Goal: Information Seeking & Learning: Compare options

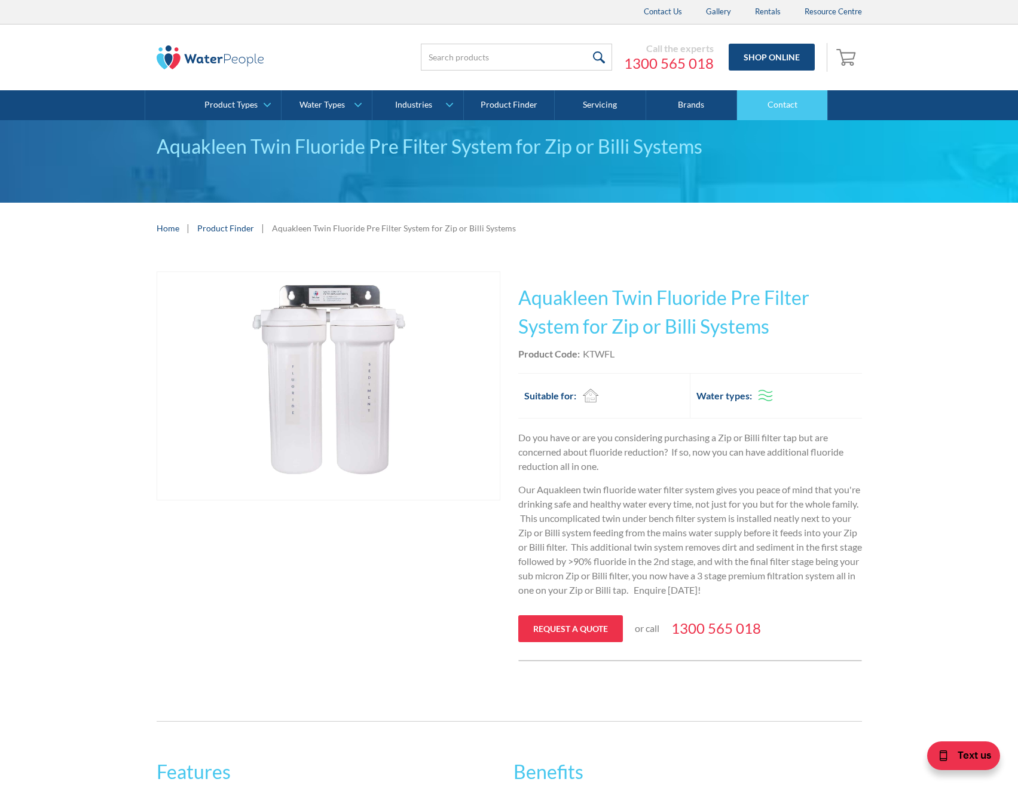
click at [796, 103] on link "Contact" at bounding box center [782, 105] width 91 height 30
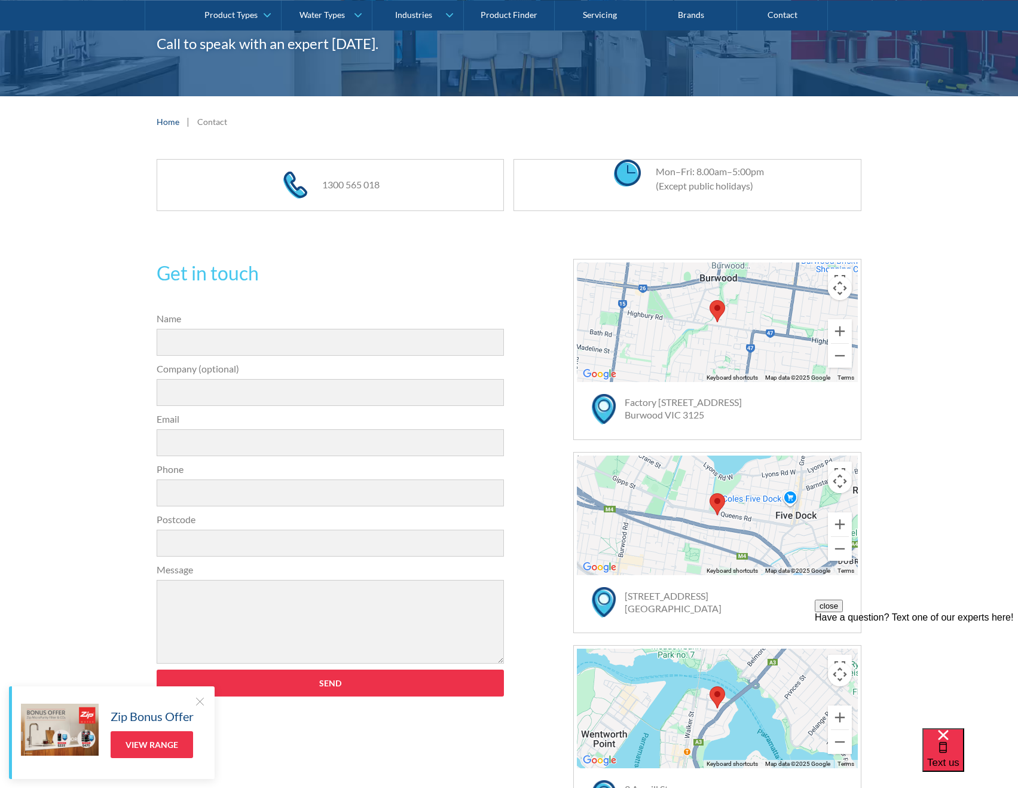
scroll to position [179, 0]
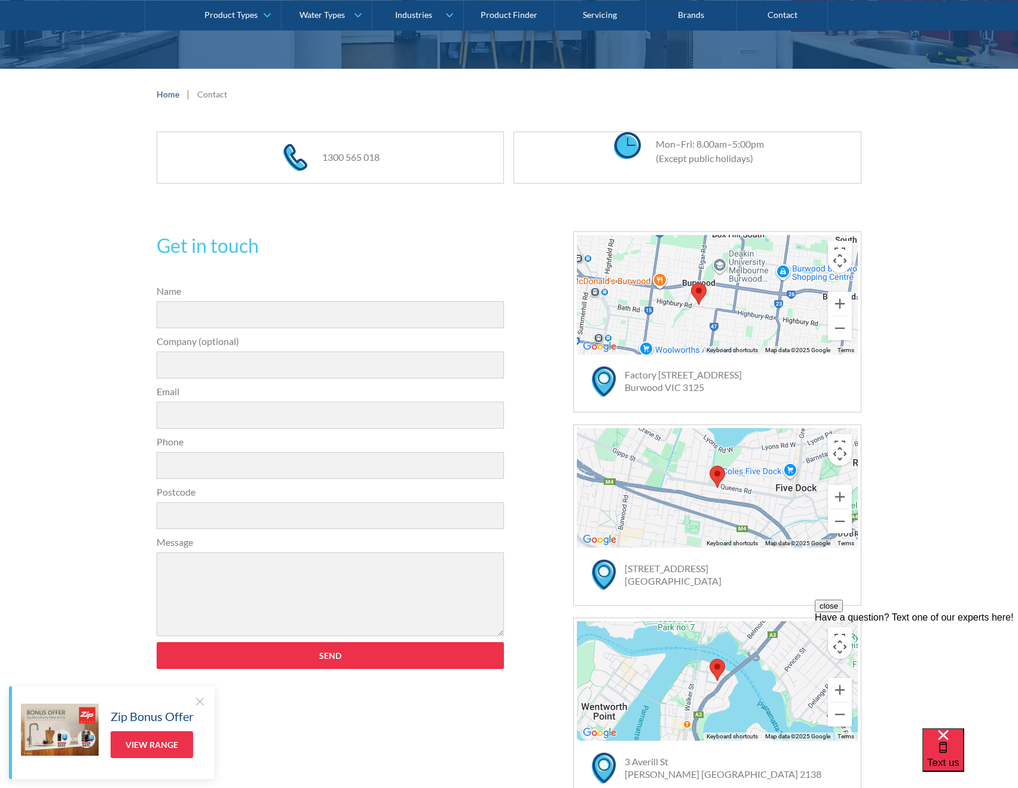
click at [662, 309] on div at bounding box center [717, 295] width 281 height 120
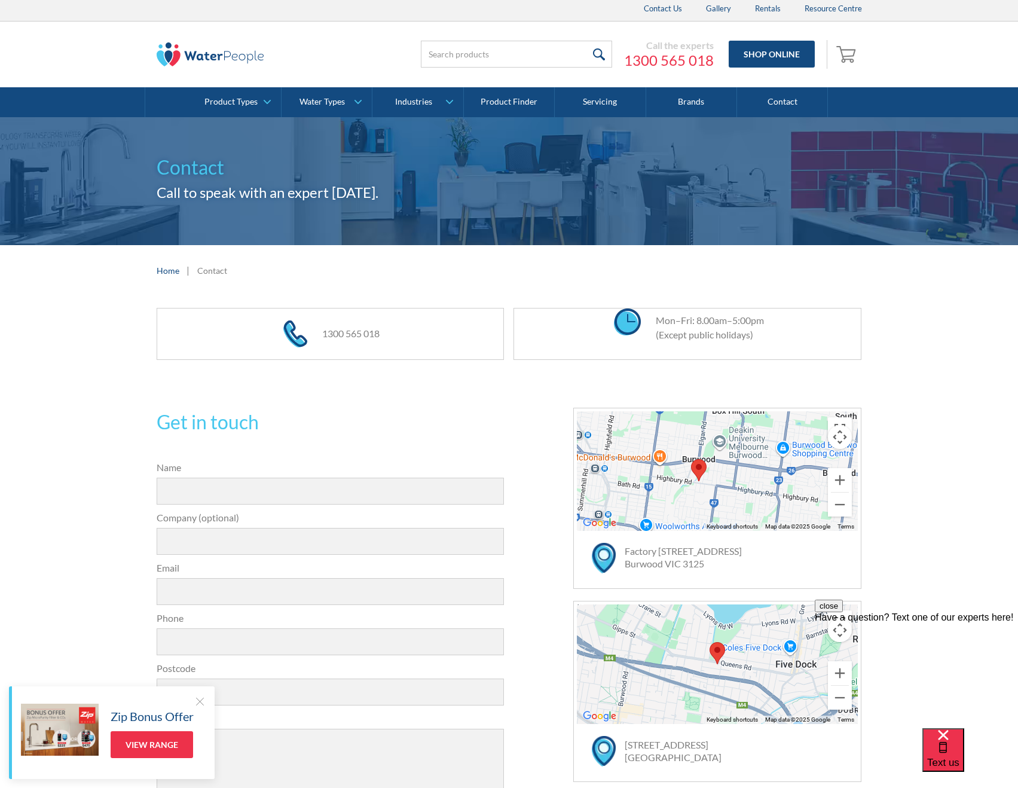
scroll to position [0, 0]
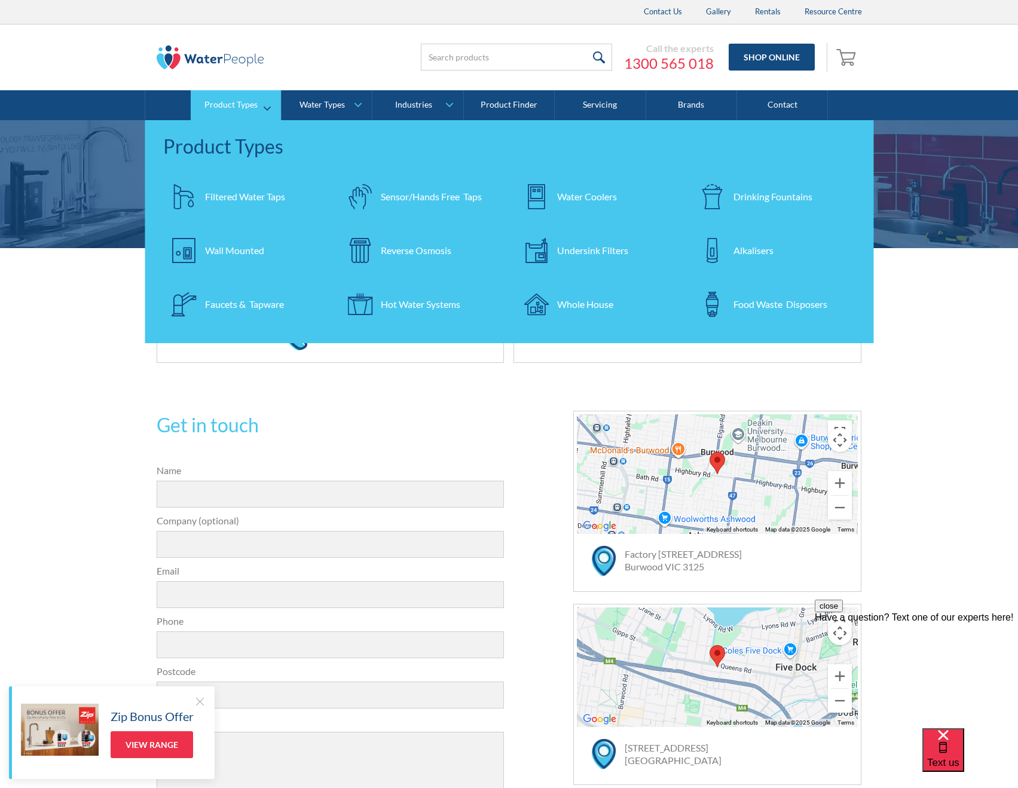
click at [260, 197] on div "Filtered Water Taps" at bounding box center [245, 196] width 80 height 14
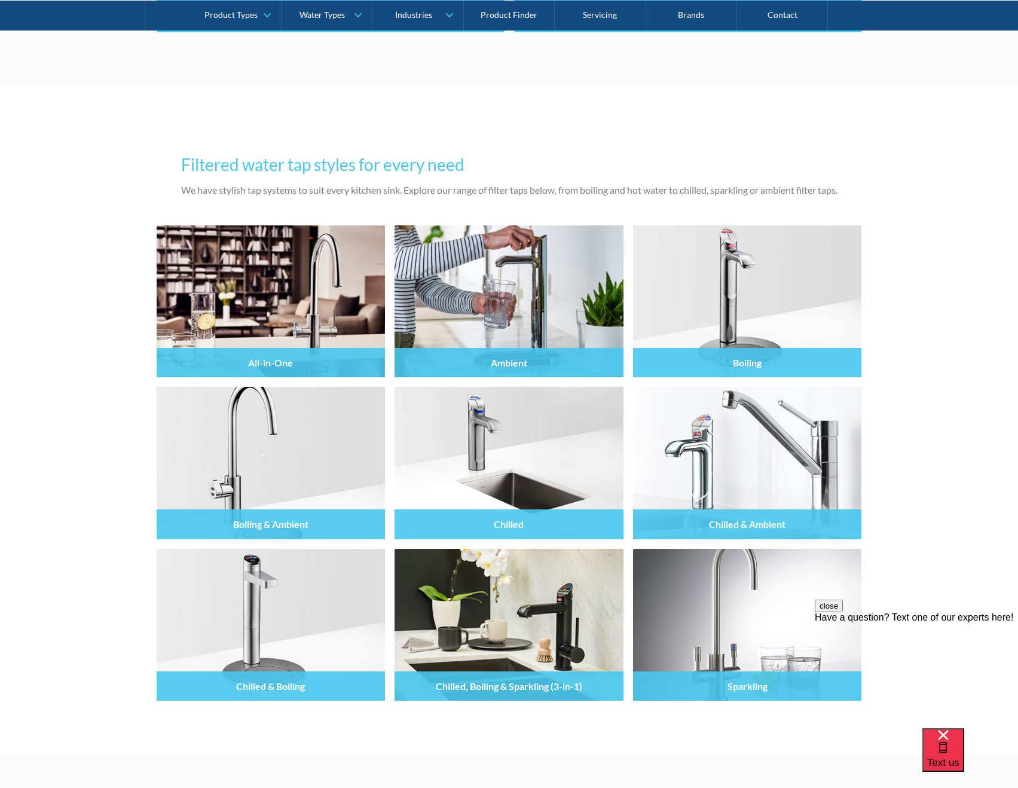
scroll to position [1016, 0]
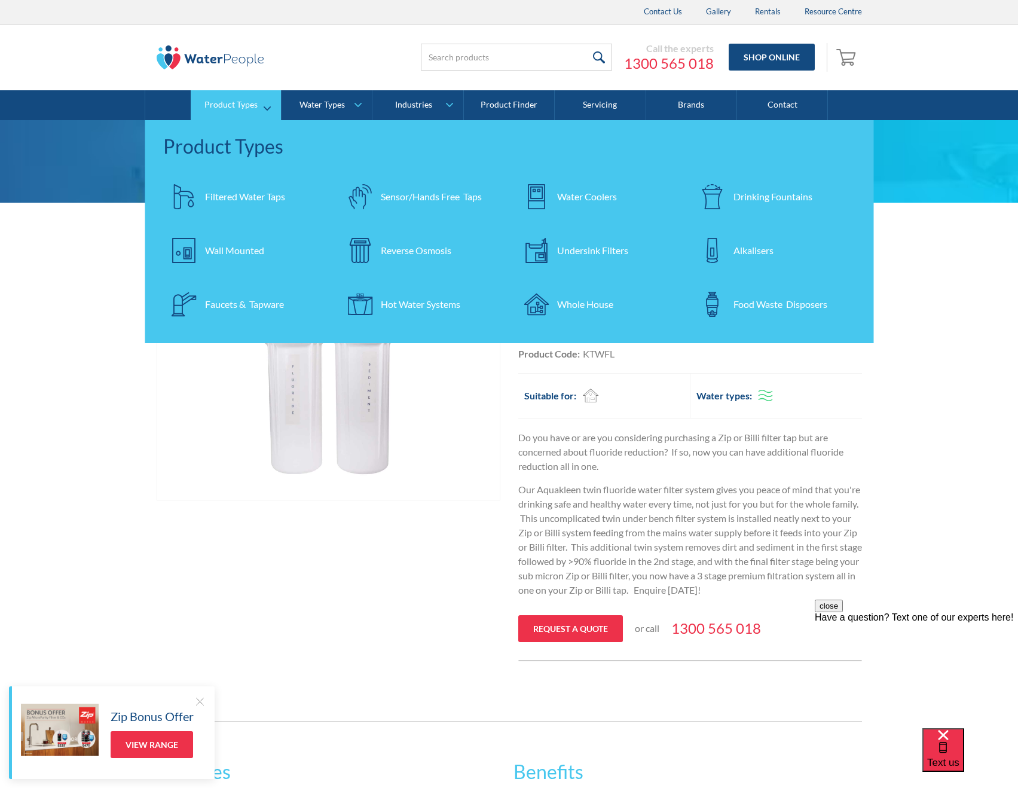
click at [578, 246] on div "Undersink Filters" at bounding box center [592, 250] width 71 height 14
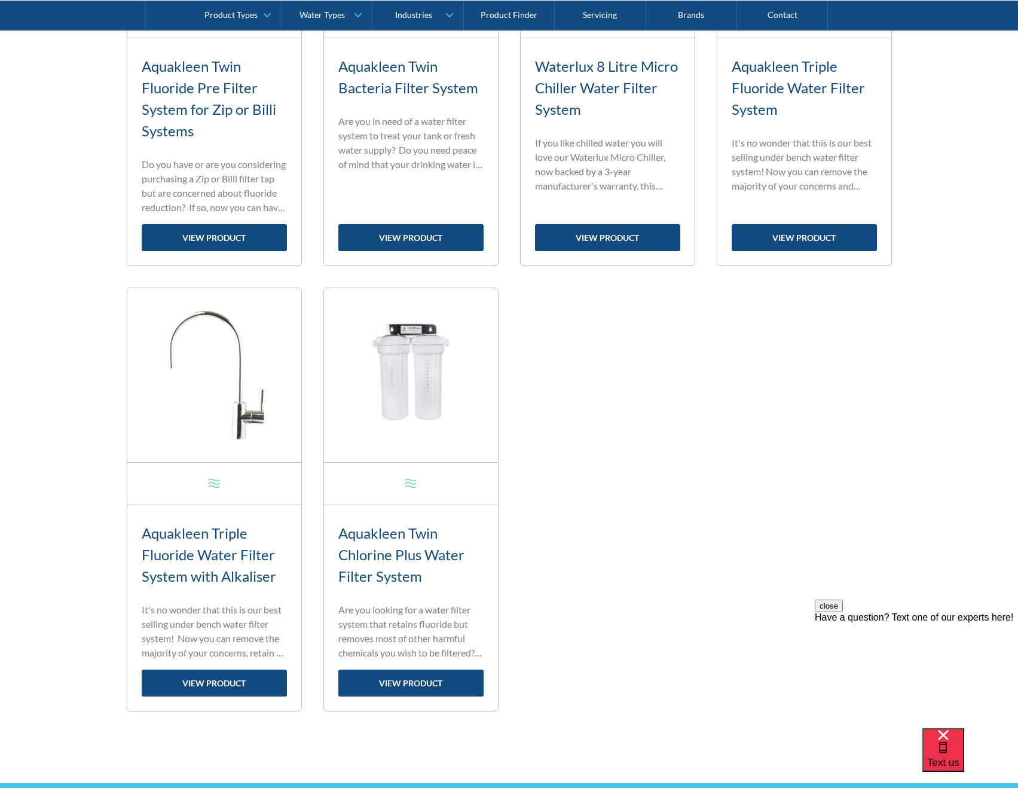
scroll to position [1255, 0]
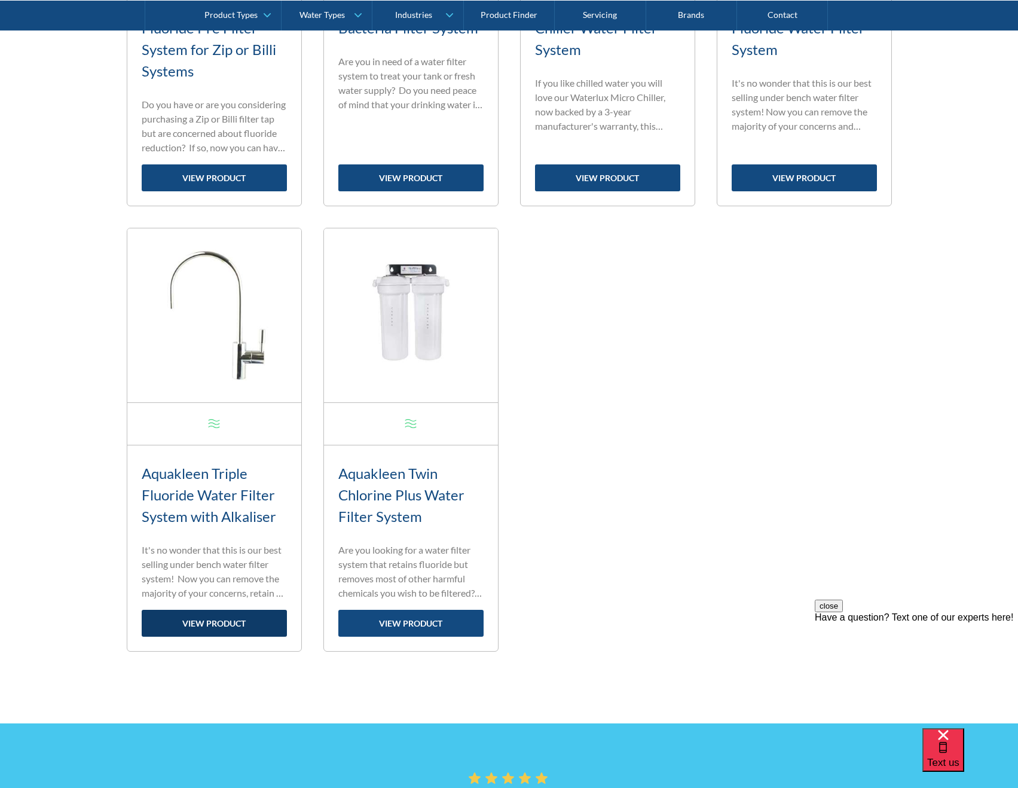
click at [216, 619] on link "view product" at bounding box center [214, 622] width 145 height 27
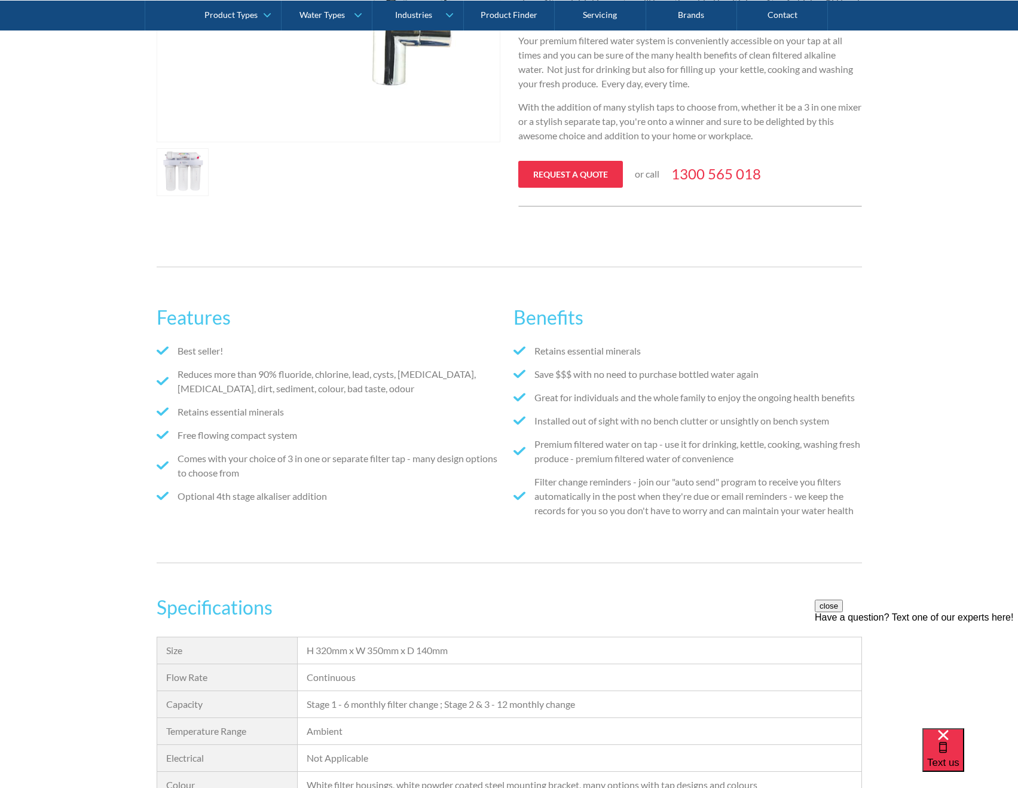
scroll to position [598, 0]
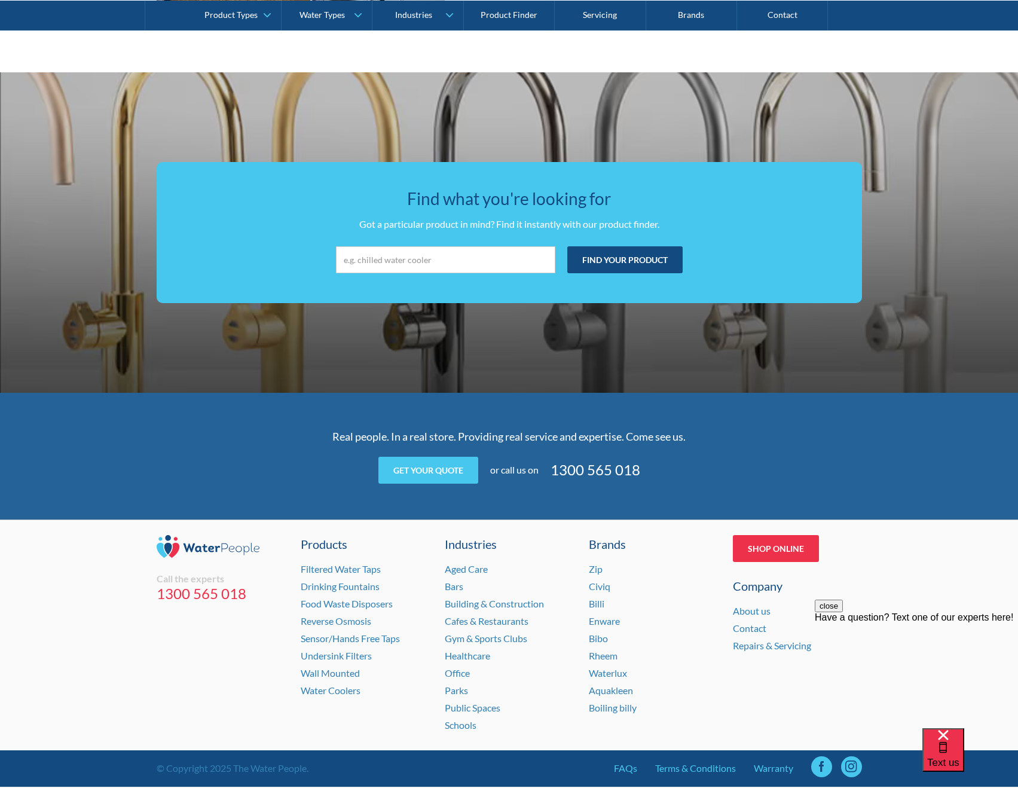
scroll to position [2139, 0]
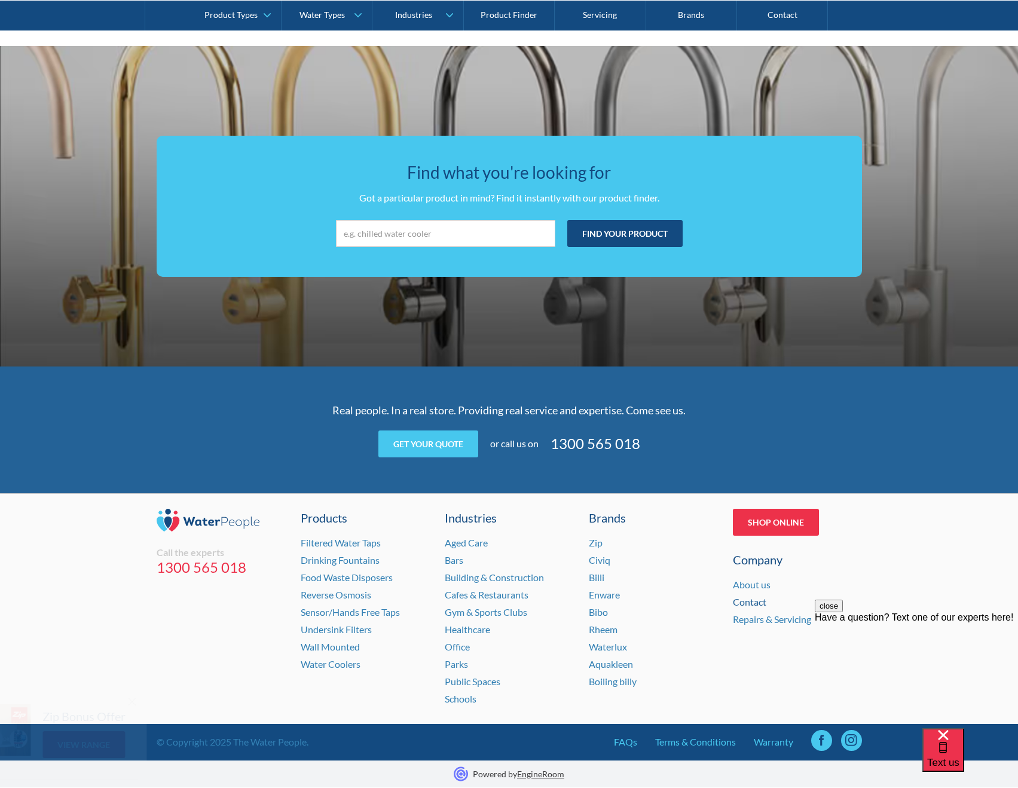
click at [748, 601] on link "Contact" at bounding box center [749, 601] width 33 height 11
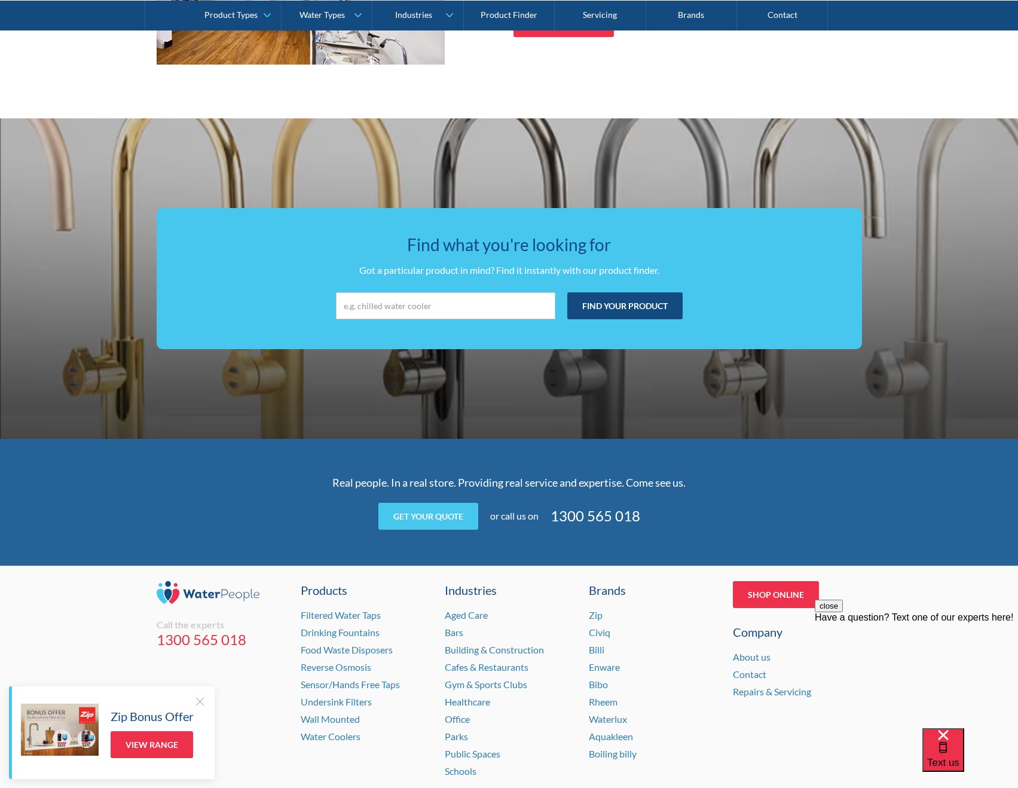
scroll to position [2020, 0]
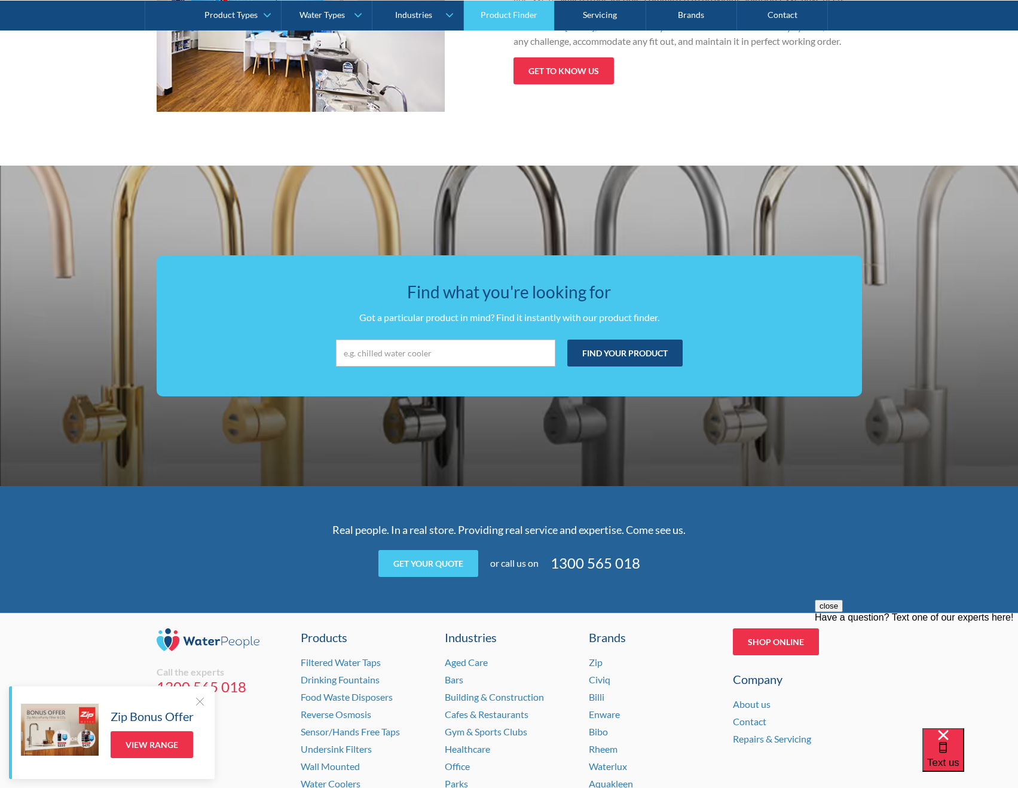
click at [503, 16] on link "Product Finder" at bounding box center [509, 15] width 91 height 30
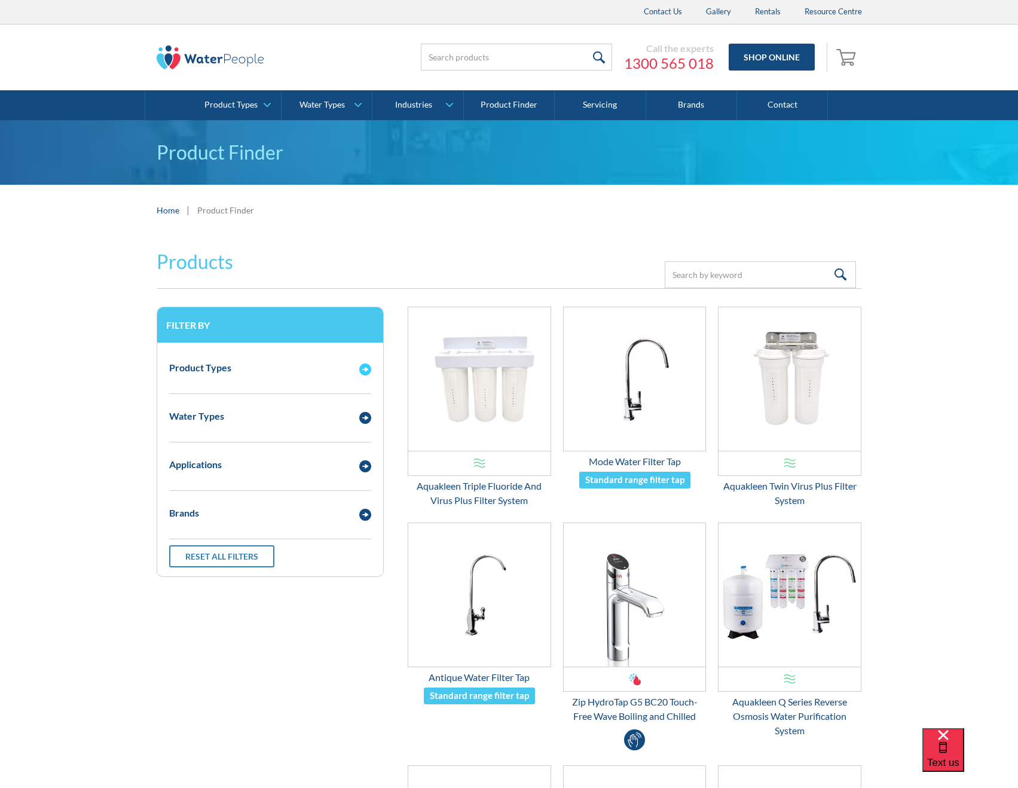
click at [364, 365] on img "Email Form 3" at bounding box center [365, 369] width 12 height 12
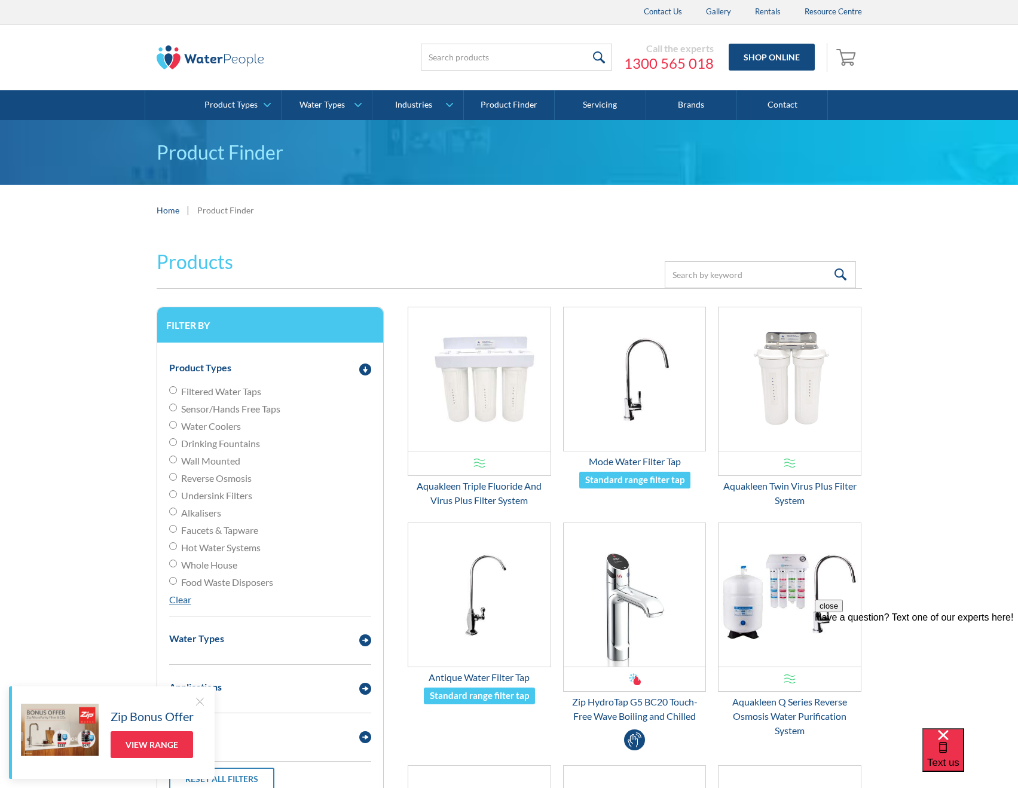
click at [210, 393] on span "Filtered Water Taps" at bounding box center [221, 391] width 80 height 14
click at [177, 393] on input "Filtered Water Taps" at bounding box center [173, 390] width 8 height 8
radio input "true"
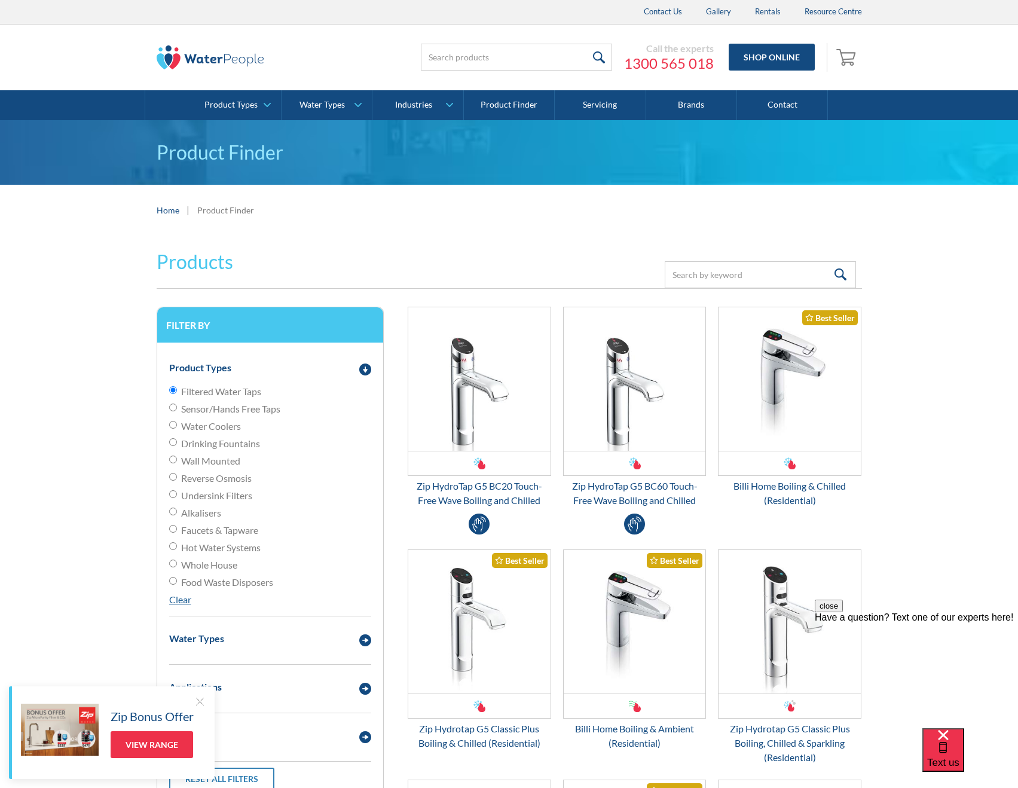
click at [208, 531] on span "Faucets & Tapware" at bounding box center [219, 530] width 77 height 14
click at [177, 531] on input "Faucets & Tapware" at bounding box center [173, 529] width 8 height 8
radio input "true"
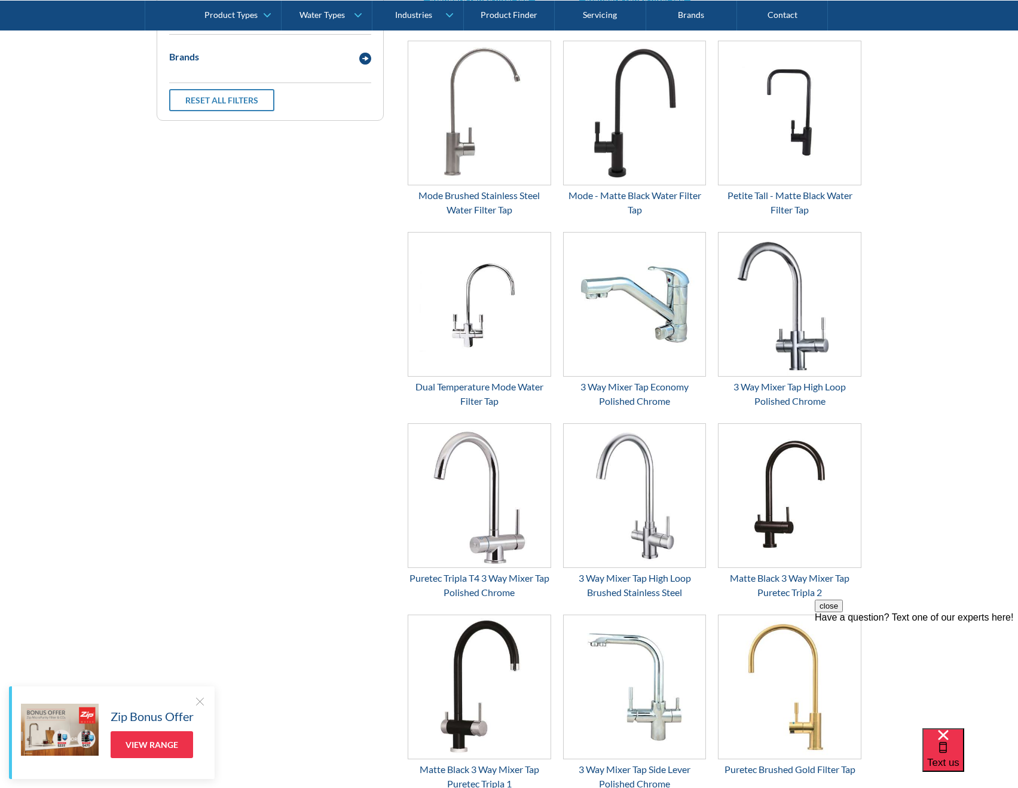
scroll to position [657, 0]
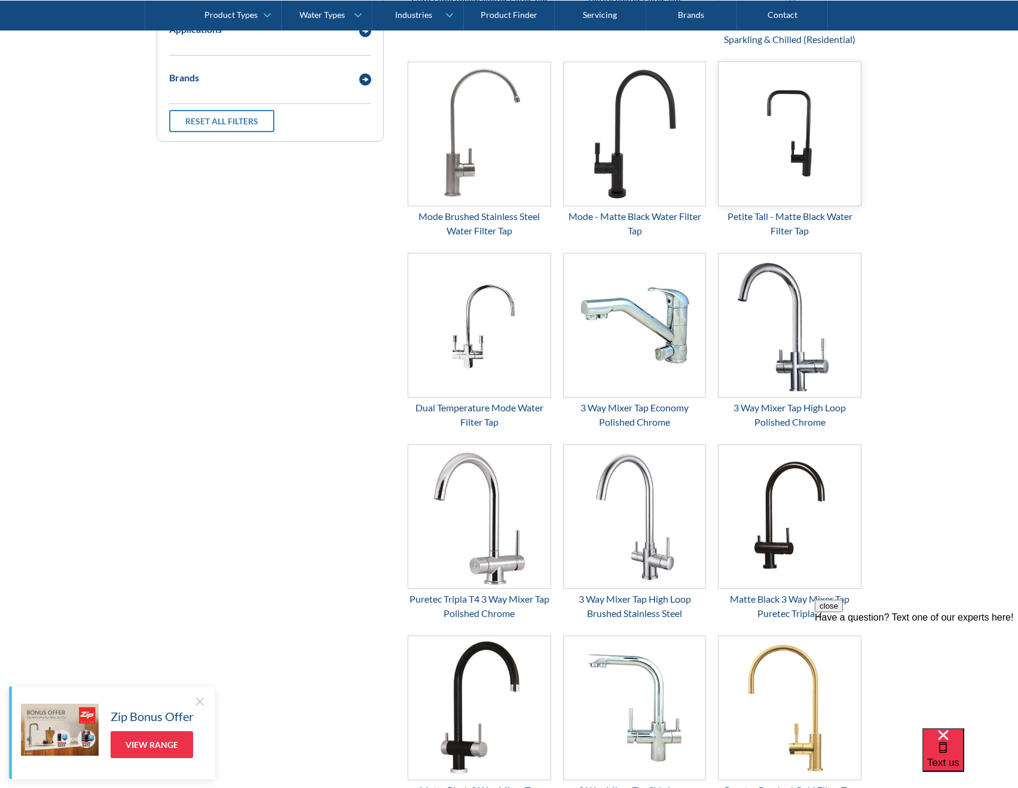
click at [773, 151] on img "Email Form 3" at bounding box center [789, 133] width 142 height 143
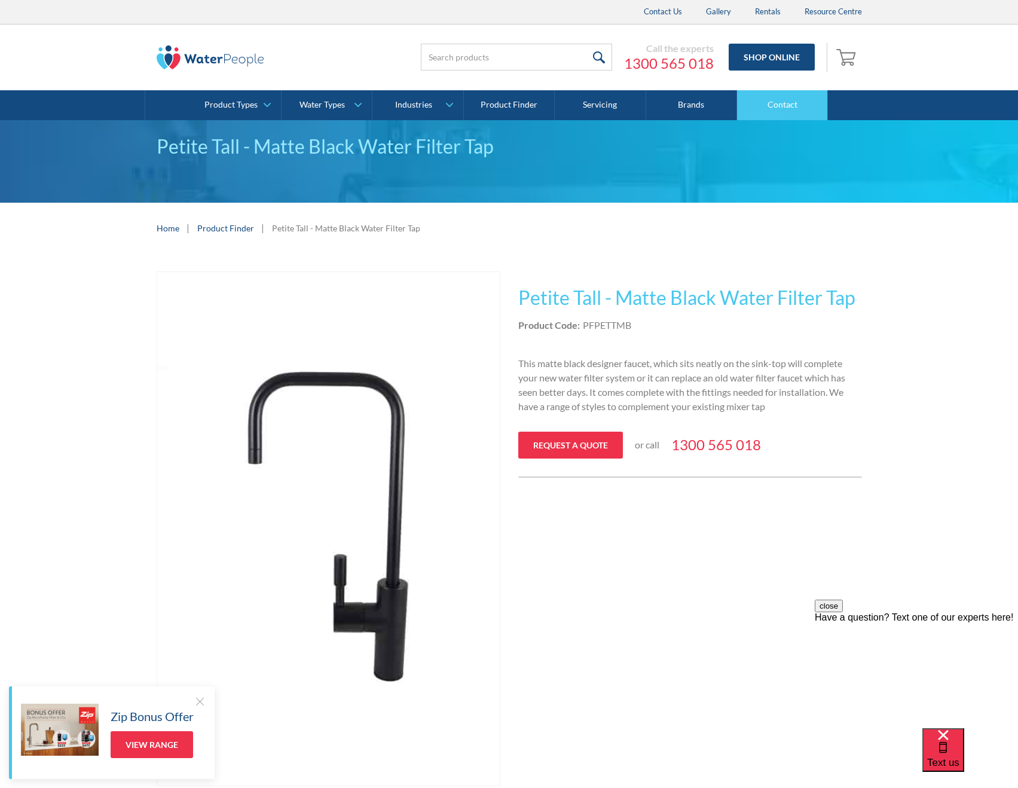
click at [780, 108] on link "Contact" at bounding box center [782, 105] width 91 height 30
